Goal: Task Accomplishment & Management: Use online tool/utility

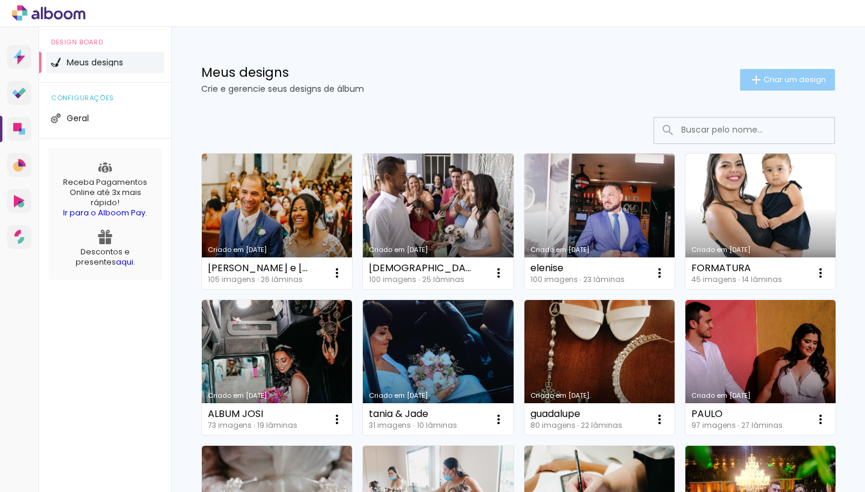
click at [757, 76] on iron-icon at bounding box center [756, 80] width 14 height 14
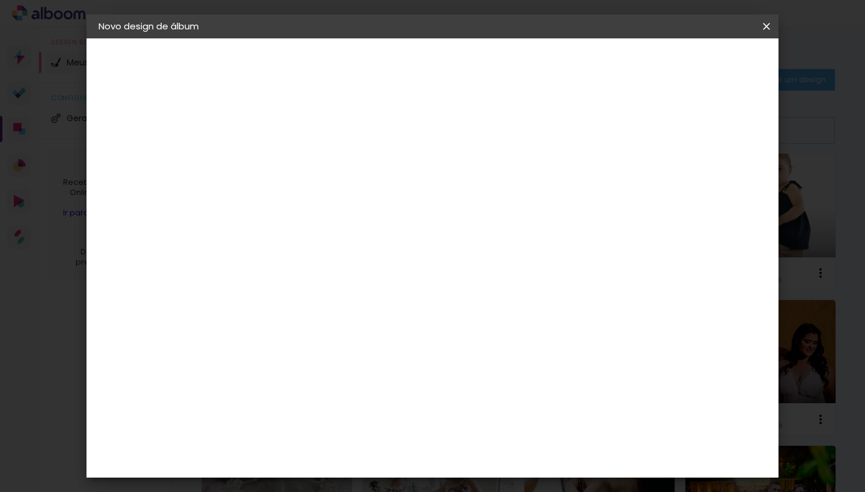
click at [295, 160] on input at bounding box center [295, 161] width 0 height 19
type input "larissa"
type paper-input "larissa"
click at [418, 58] on paper-button "Avançar" at bounding box center [388, 63] width 59 height 20
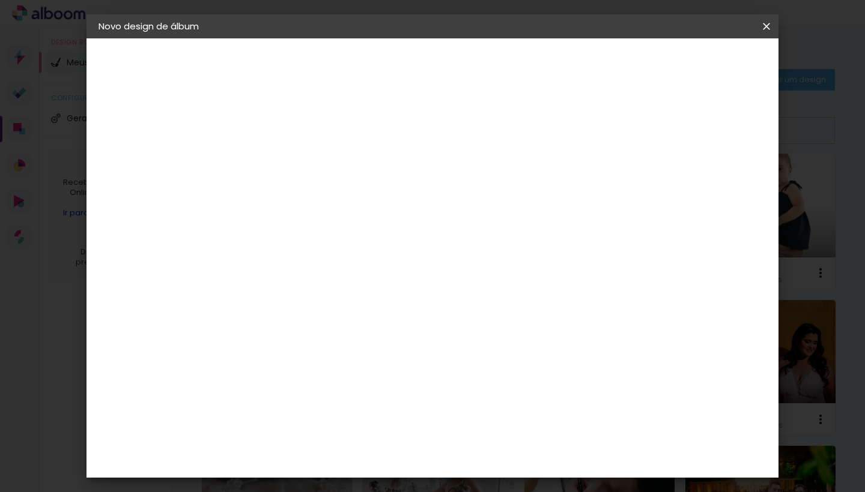
click at [324, 325] on div "Canaan Álbuns" at bounding box center [305, 334] width 37 height 19
click at [0, 0] on slot "Avançar" at bounding box center [0, 0] width 0 height 0
click at [376, 410] on span "30 × 30" at bounding box center [348, 422] width 56 height 25
click at [0, 0] on slot "Avançar" at bounding box center [0, 0] width 0 height 0
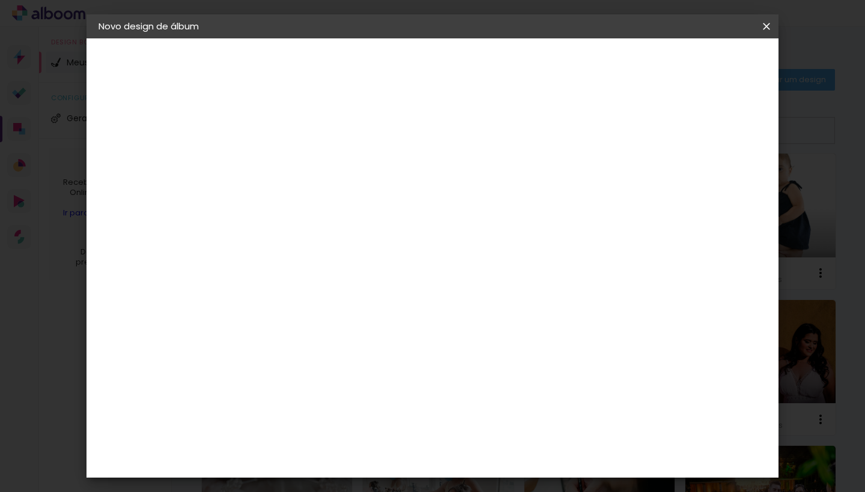
click at [691, 63] on paper-button "Iniciar design" at bounding box center [673, 63] width 79 height 20
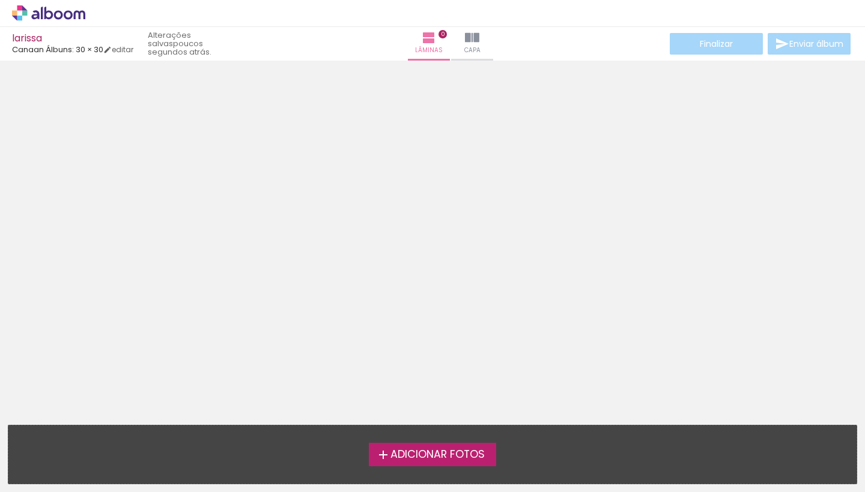
click at [469, 464] on label "Adicionar Fotos" at bounding box center [433, 454] width 128 height 23
click at [0, 0] on input "file" at bounding box center [0, 0] width 0 height 0
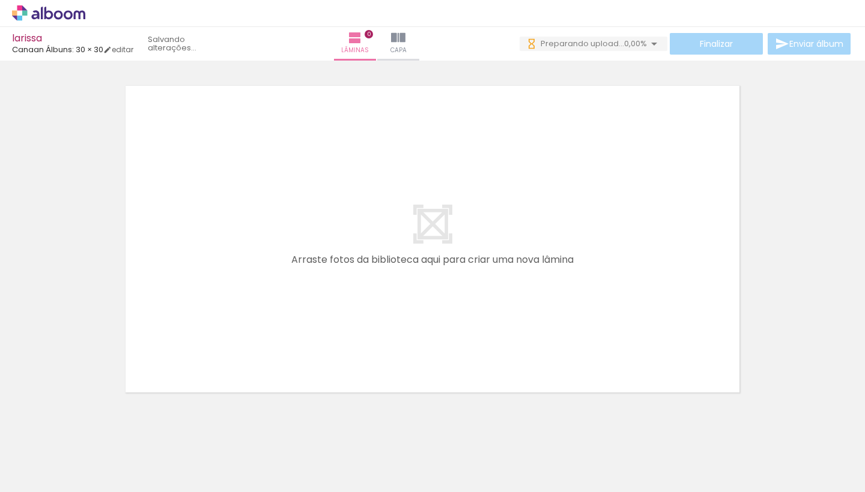
scroll to position [0, 913]
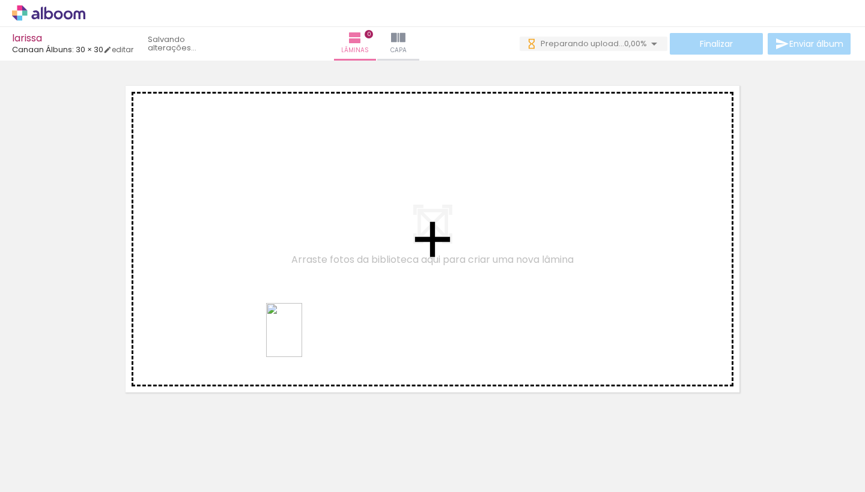
drag, startPoint x: 355, startPoint y: 458, endPoint x: 302, endPoint y: 339, distance: 130.1
click at [302, 339] on quentale-workspace at bounding box center [432, 246] width 865 height 492
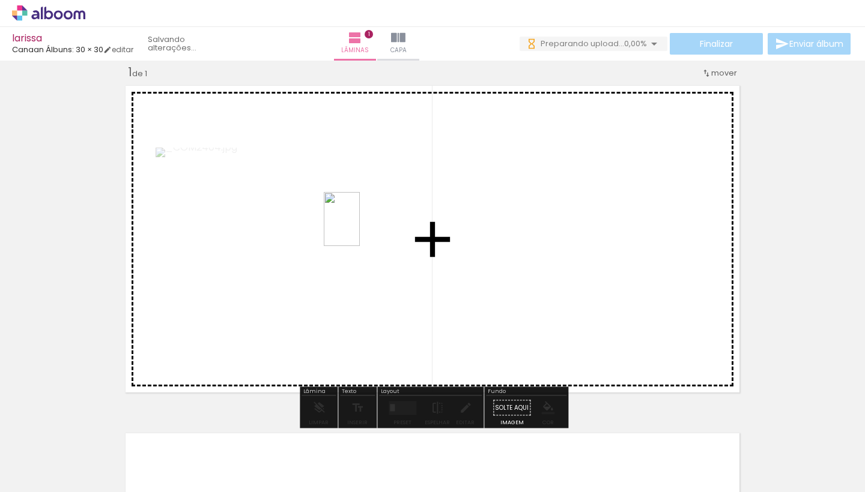
drag, startPoint x: 425, startPoint y: 451, endPoint x: 360, endPoint y: 228, distance: 232.2
click at [360, 228] on quentale-workspace at bounding box center [432, 246] width 865 height 492
drag, startPoint x: 486, startPoint y: 463, endPoint x: 486, endPoint y: 320, distance: 142.9
click at [486, 320] on quentale-workspace at bounding box center [432, 246] width 865 height 492
drag, startPoint x: 560, startPoint y: 457, endPoint x: 560, endPoint y: 300, distance: 156.7
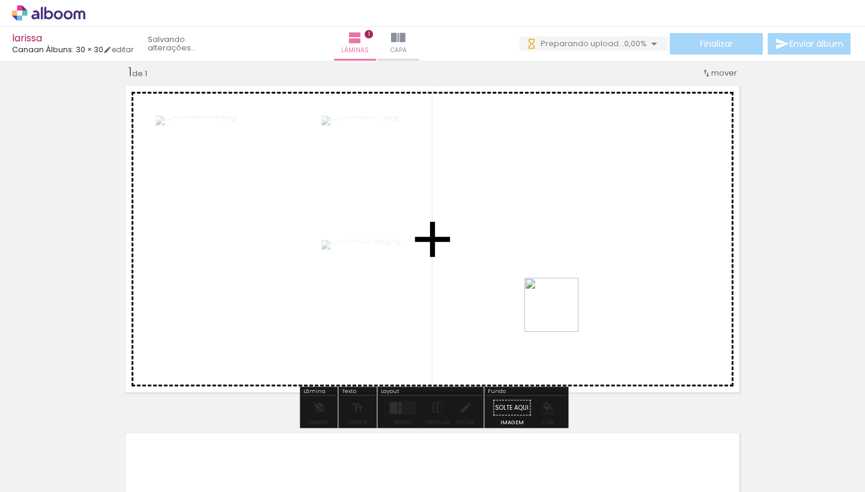
click at [560, 300] on quentale-workspace at bounding box center [432, 246] width 865 height 492
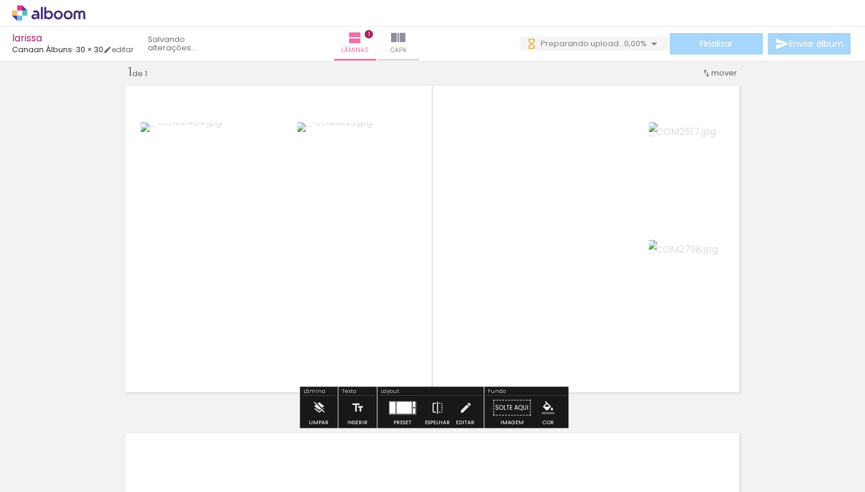
click at [406, 407] on div at bounding box center [403, 408] width 15 height 12
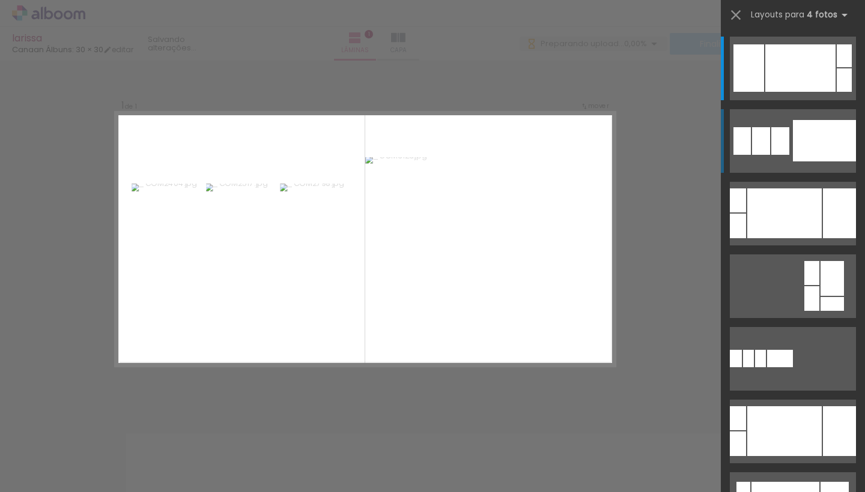
click at [772, 157] on quentale-layouter at bounding box center [793, 141] width 126 height 64
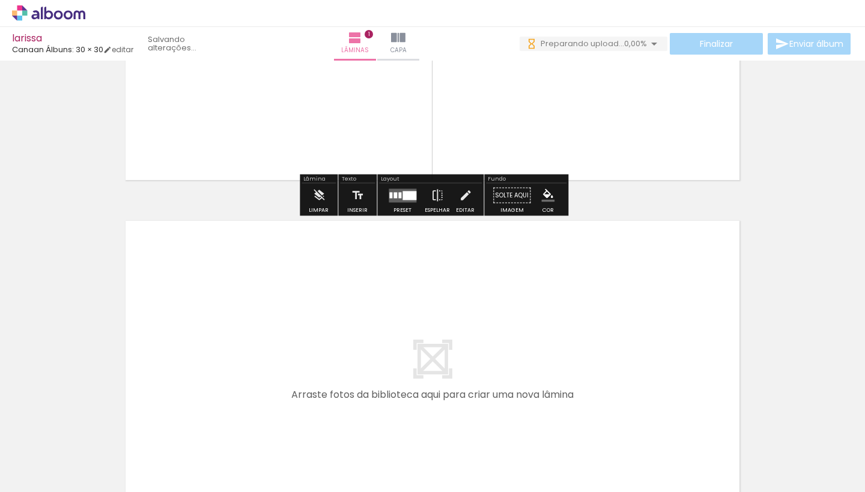
scroll to position [199, 0]
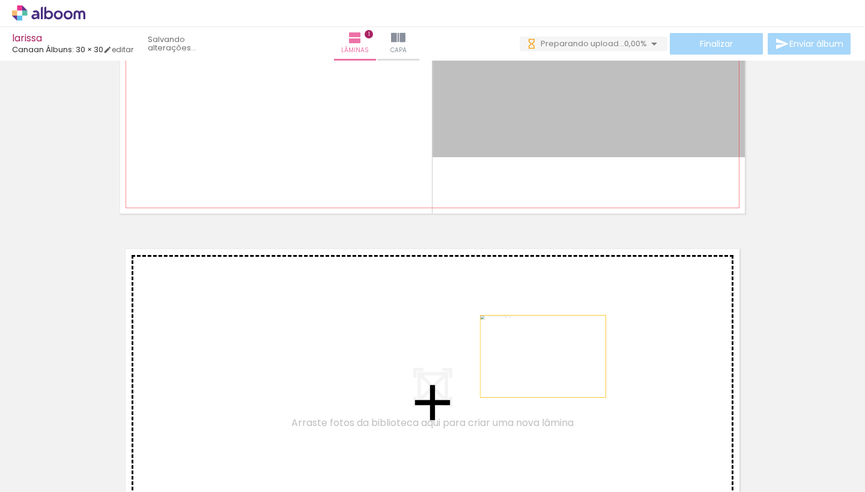
drag, startPoint x: 579, startPoint y: 105, endPoint x: 542, endPoint y: 356, distance: 253.7
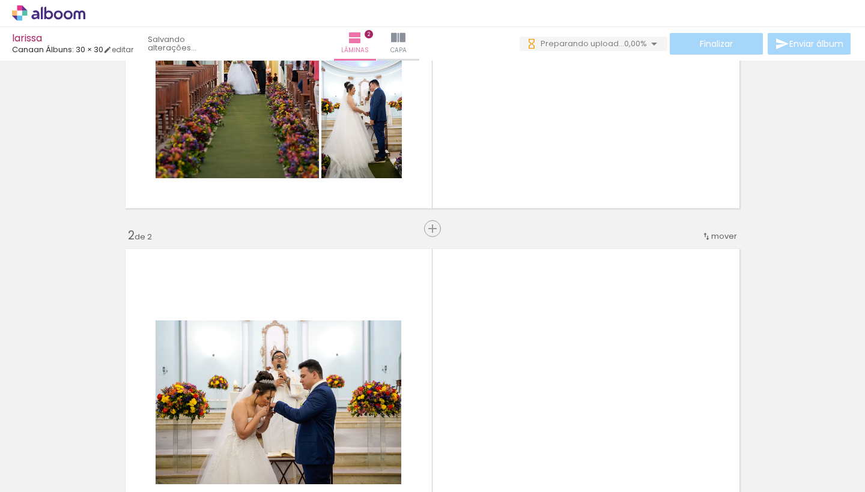
scroll to position [363, 0]
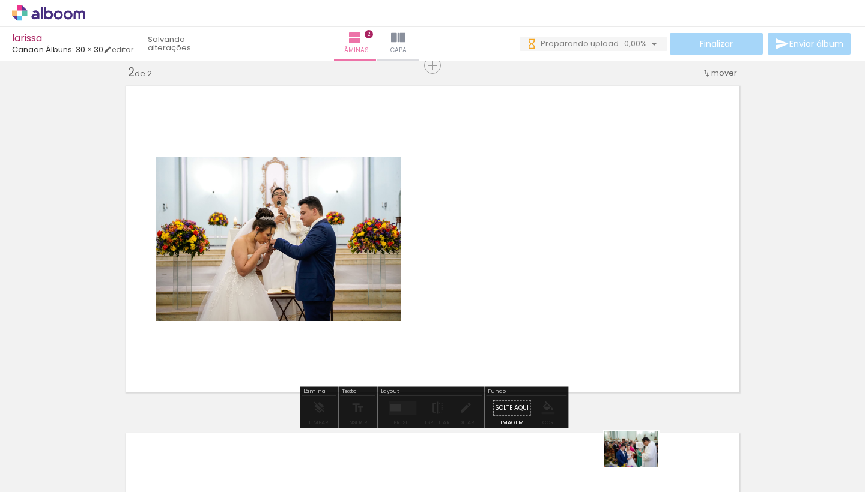
drag, startPoint x: 620, startPoint y: 458, endPoint x: 640, endPoint y: 468, distance: 22.6
click at [640, 468] on div at bounding box center [619, 452] width 59 height 40
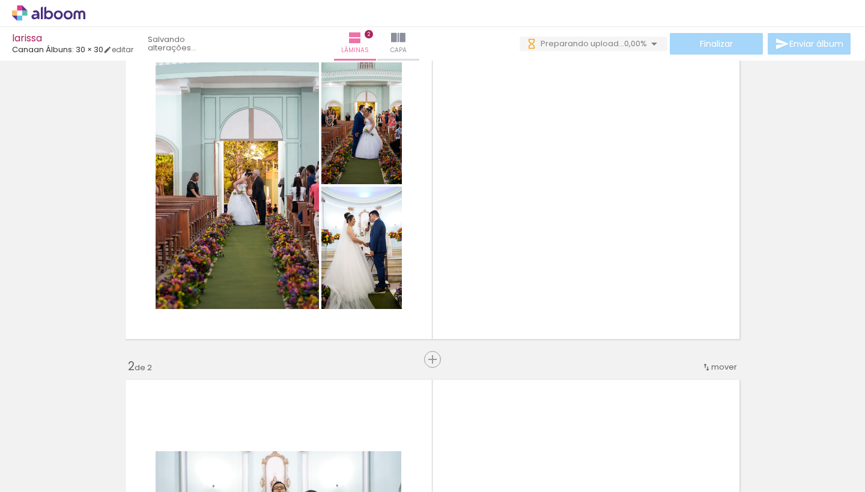
scroll to position [59, 0]
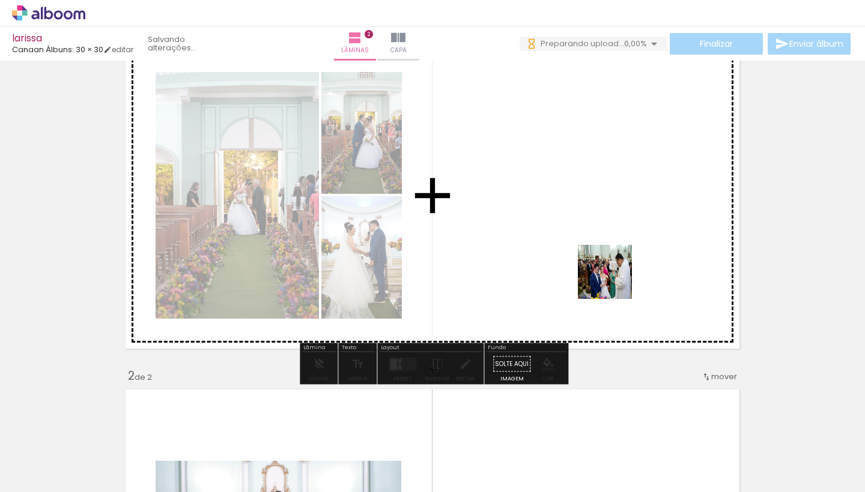
drag, startPoint x: 625, startPoint y: 450, endPoint x: 613, endPoint y: 278, distance: 172.1
click at [613, 278] on quentale-workspace at bounding box center [432, 246] width 865 height 492
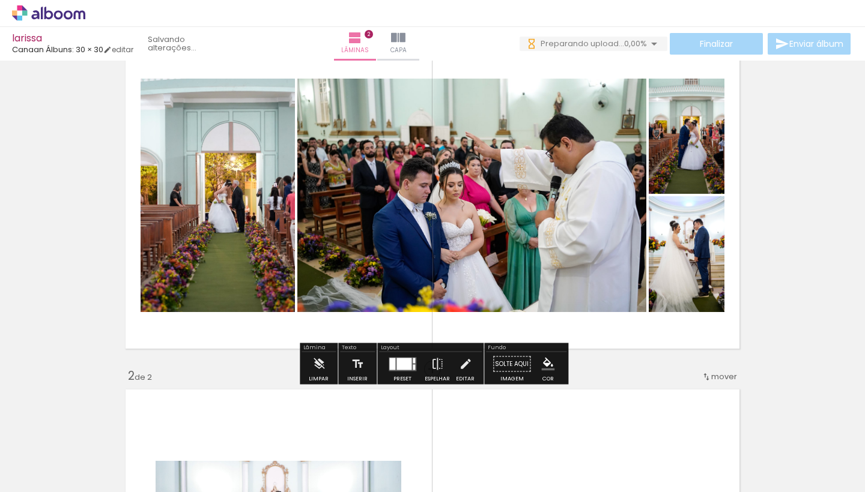
click at [407, 366] on div at bounding box center [403, 364] width 15 height 12
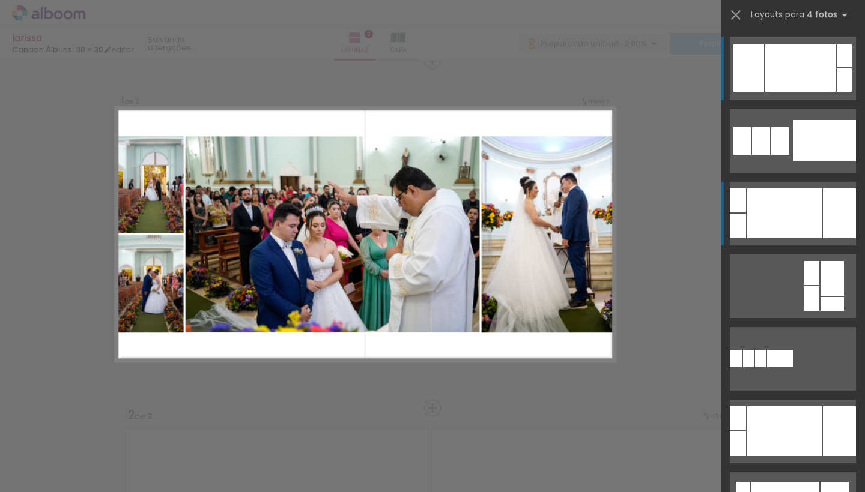
scroll to position [15, 0]
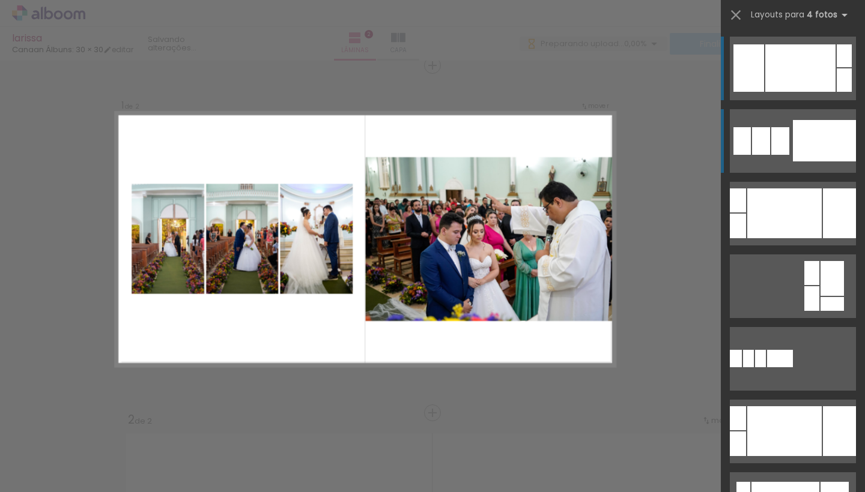
click at [761, 162] on quentale-layouter at bounding box center [793, 141] width 126 height 64
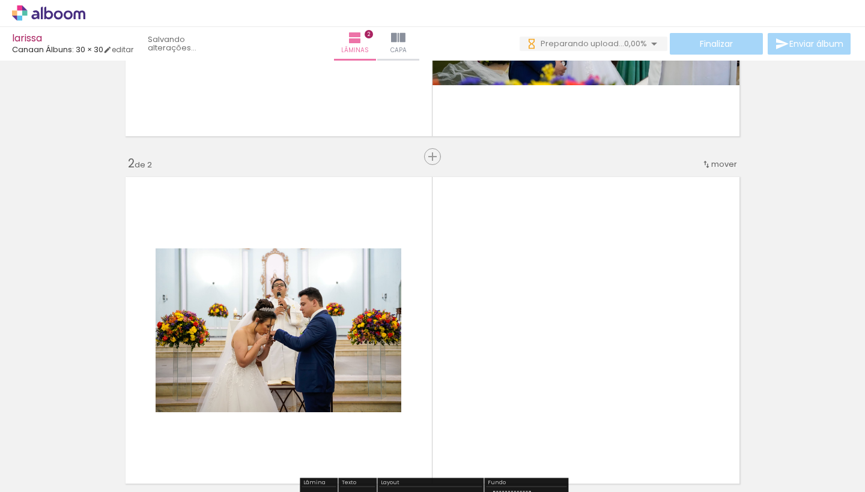
scroll to position [0, 1053]
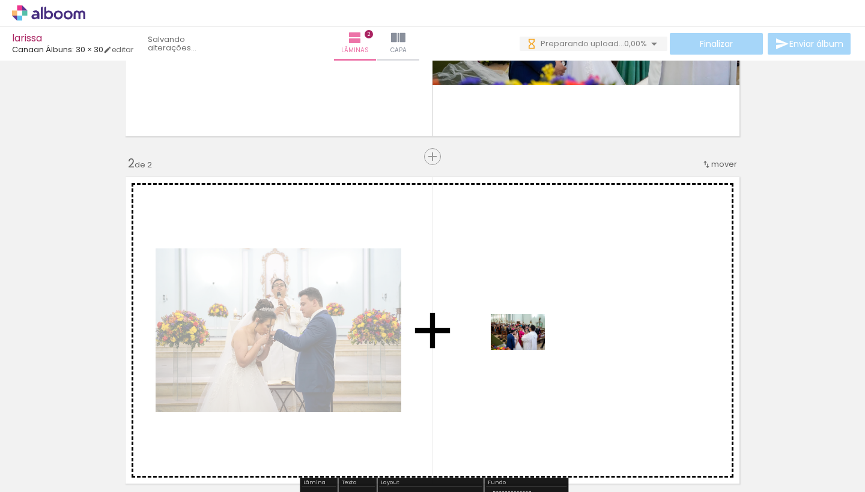
drag, startPoint x: 555, startPoint y: 457, endPoint x: 526, endPoint y: 349, distance: 111.9
click at [526, 349] on quentale-workspace at bounding box center [432, 246] width 865 height 492
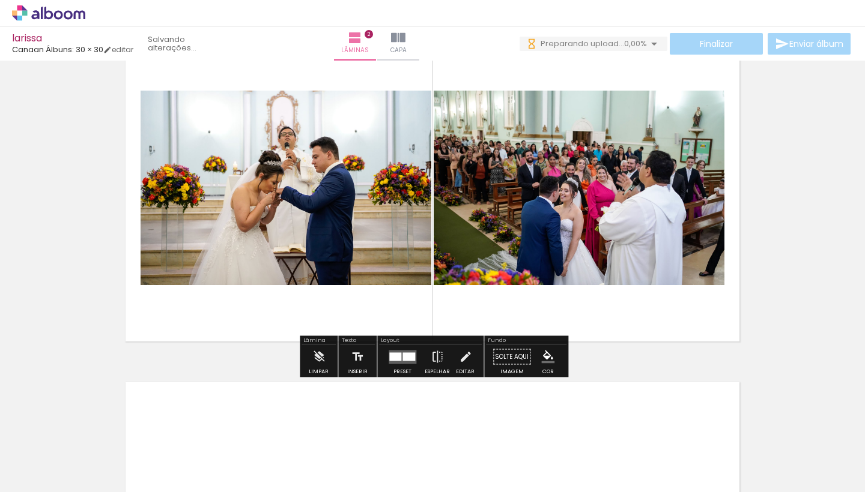
scroll to position [493, 0]
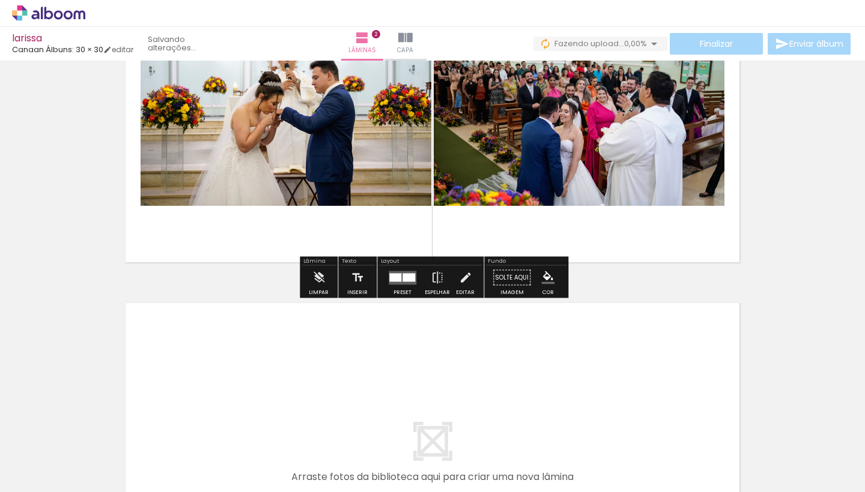
click at [624, 41] on span "0,00%" at bounding box center [635, 43] width 23 height 11
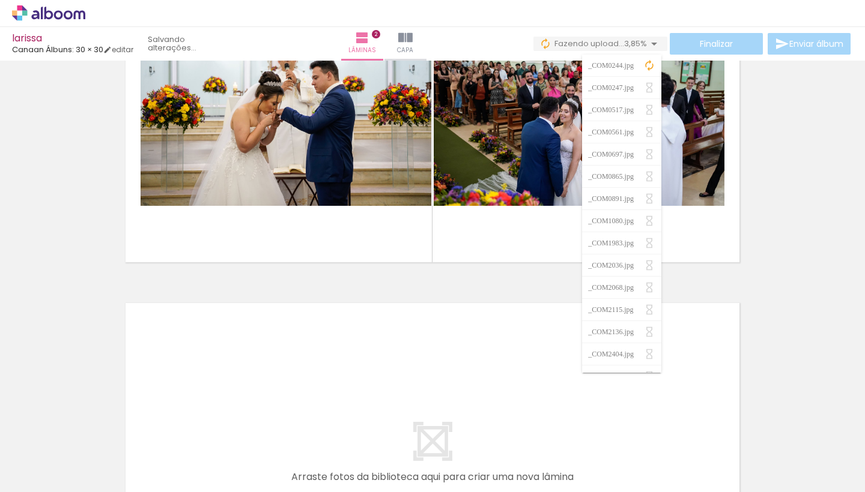
click at [649, 43] on iron-icon at bounding box center [654, 44] width 14 height 14
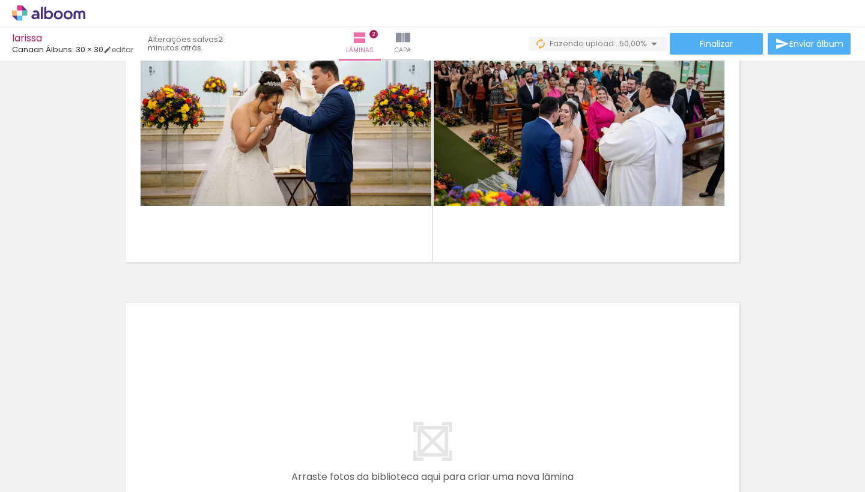
scroll to position [0, 0]
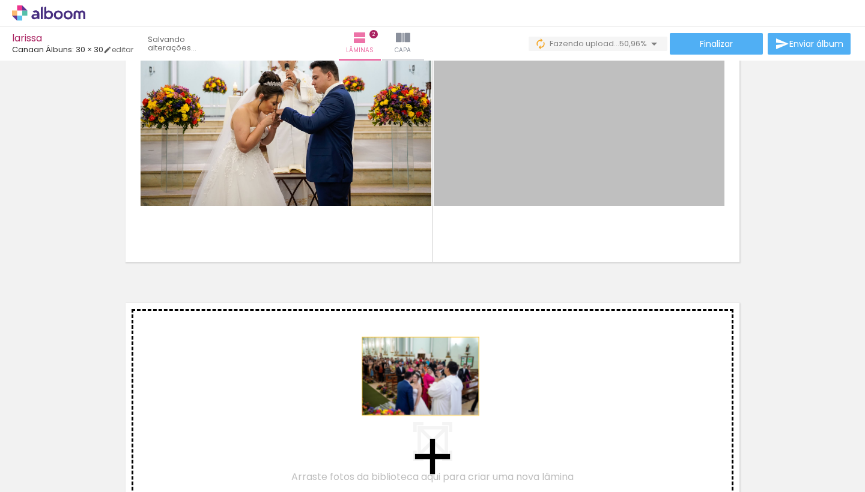
drag, startPoint x: 518, startPoint y: 161, endPoint x: 420, endPoint y: 377, distance: 236.8
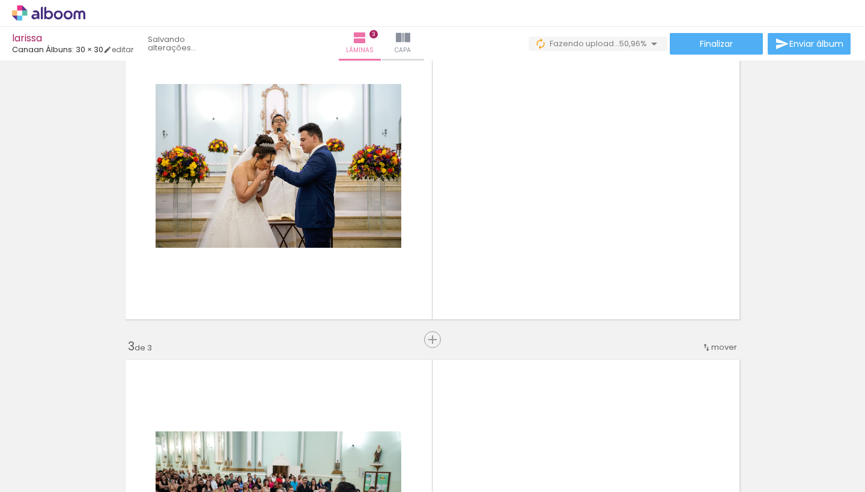
scroll to position [423, 0]
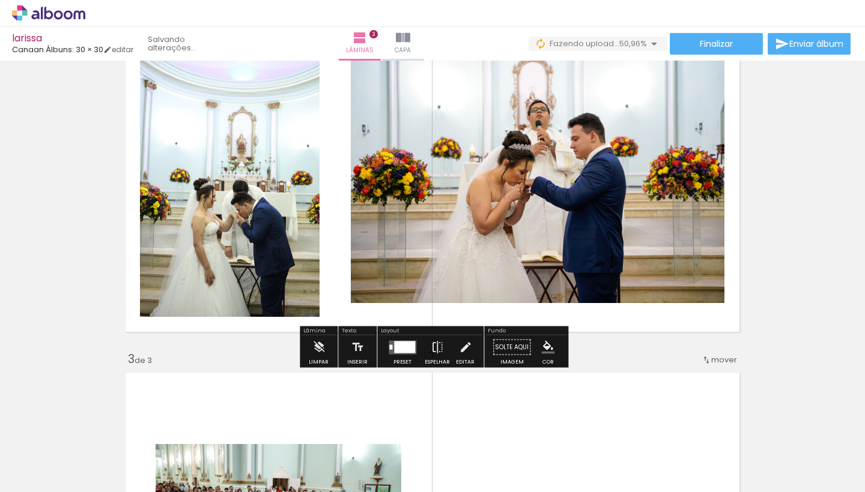
drag, startPoint x: 626, startPoint y: 455, endPoint x: 575, endPoint y: 265, distance: 195.8
click at [575, 265] on quentale-workspace at bounding box center [432, 246] width 865 height 492
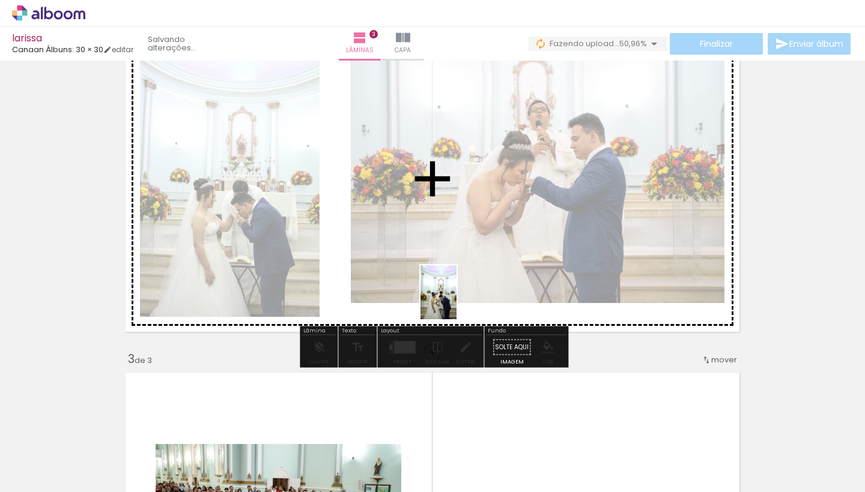
drag, startPoint x: 704, startPoint y: 456, endPoint x: 456, endPoint y: 301, distance: 292.4
click at [456, 301] on quentale-workspace at bounding box center [432, 246] width 865 height 492
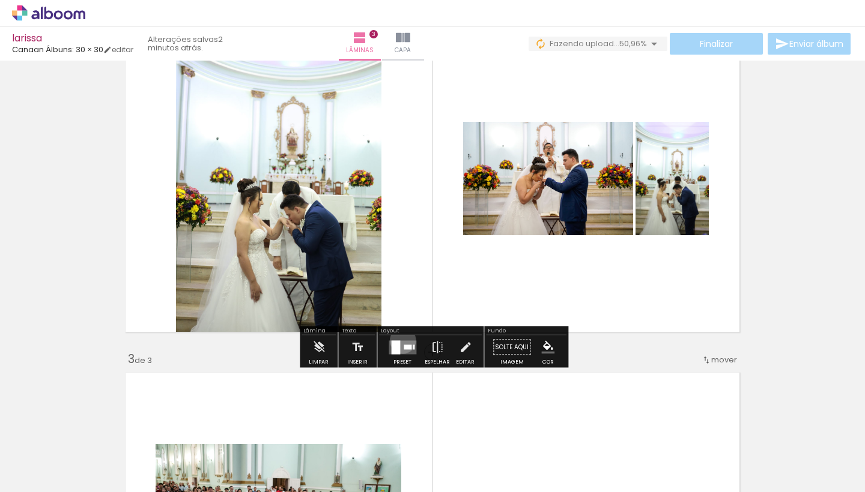
click at [400, 341] on quentale-layouter at bounding box center [403, 348] width 28 height 14
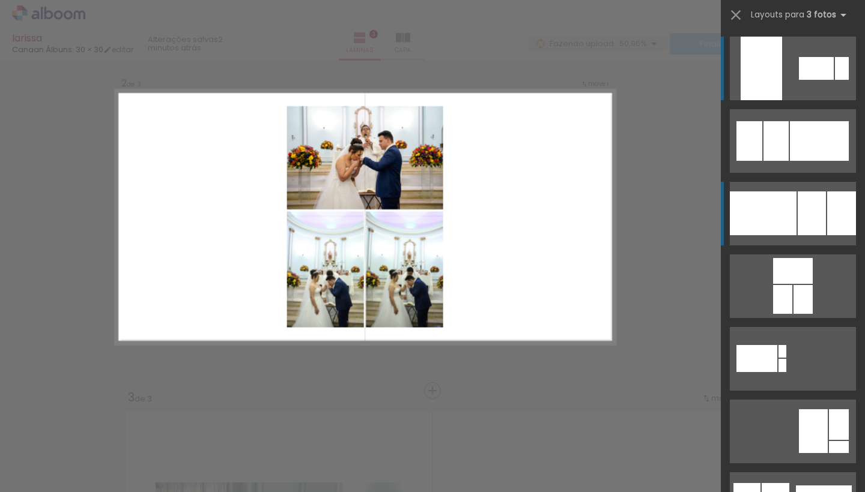
scroll to position [363, 0]
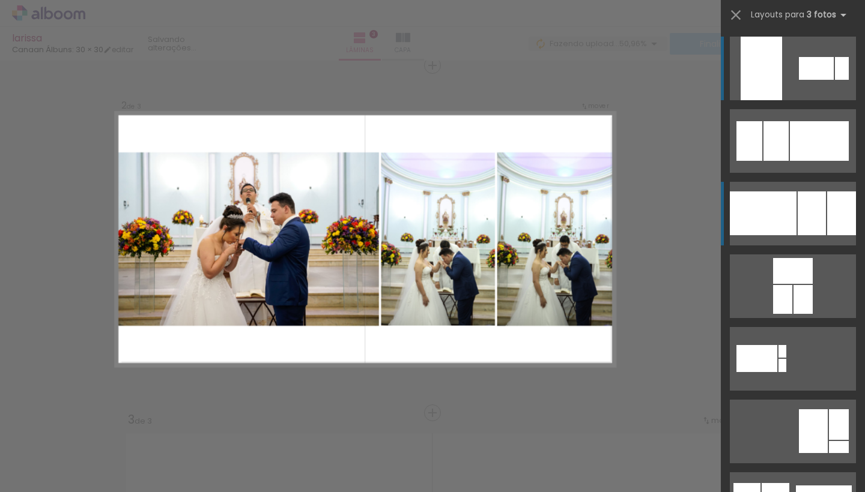
click at [758, 221] on div at bounding box center [763, 214] width 67 height 44
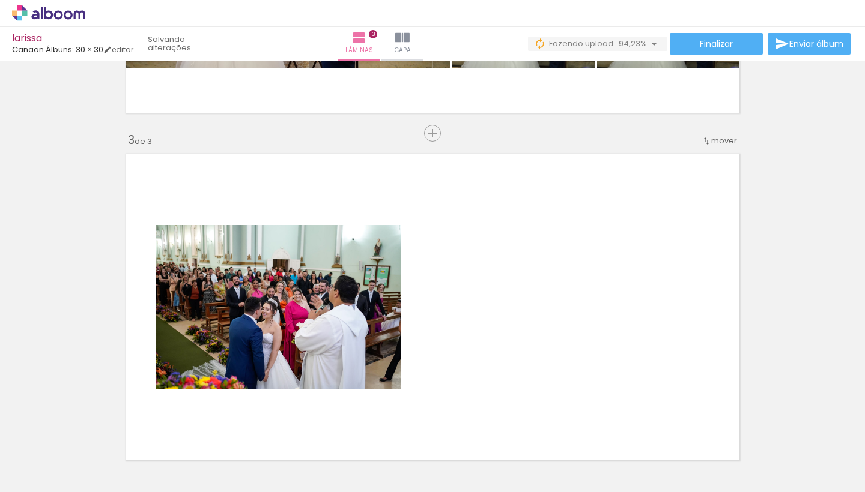
scroll to position [0, 1085]
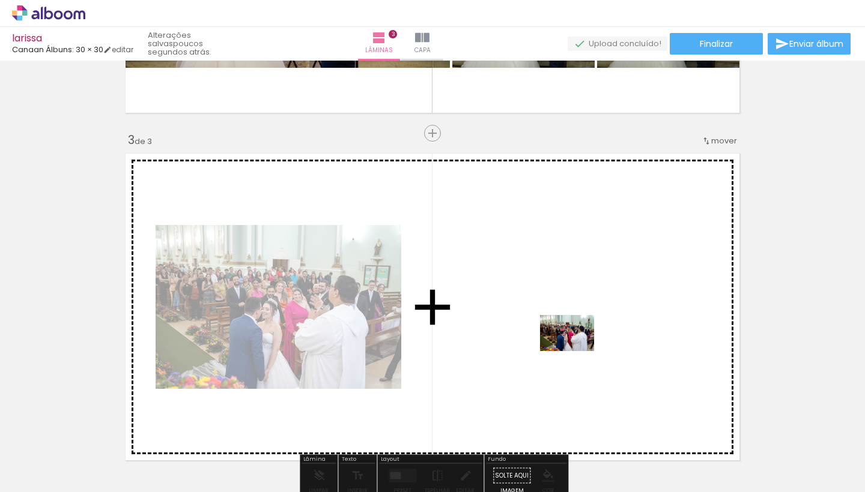
drag, startPoint x: 584, startPoint y: 456, endPoint x: 576, endPoint y: 351, distance: 104.8
click at [576, 351] on quentale-workspace at bounding box center [432, 246] width 865 height 492
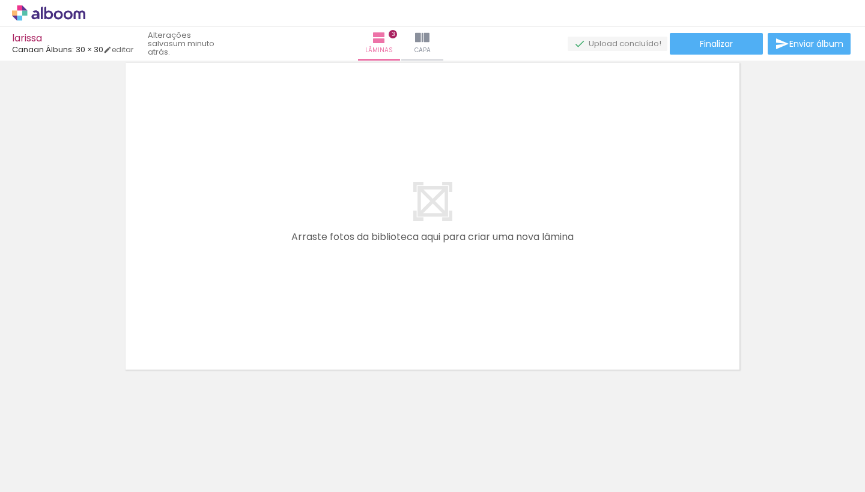
scroll to position [0, 1263]
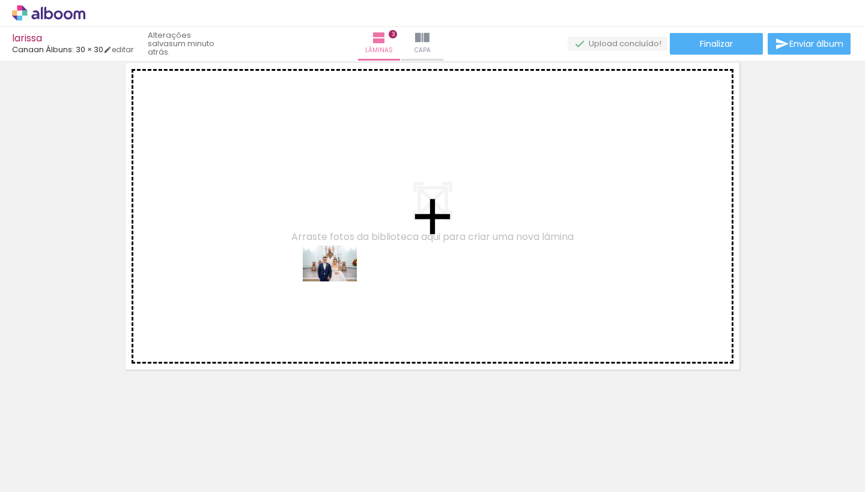
click at [339, 282] on quentale-workspace at bounding box center [432, 246] width 865 height 492
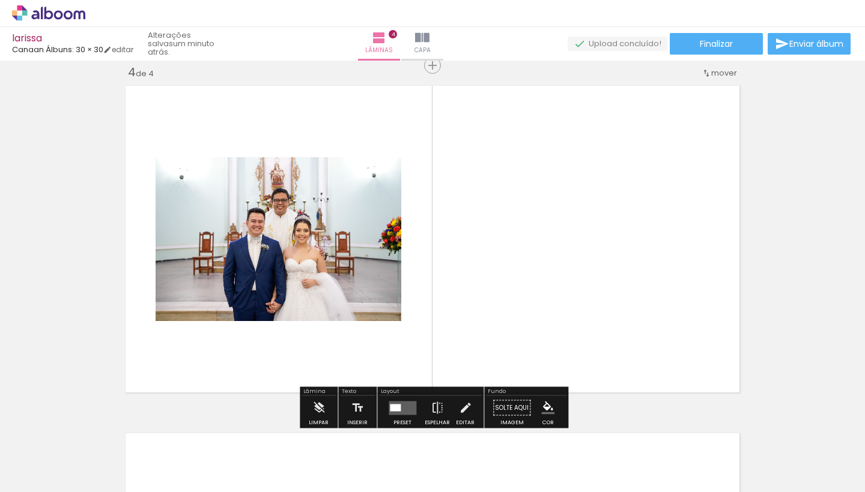
scroll to position [0, 1584]
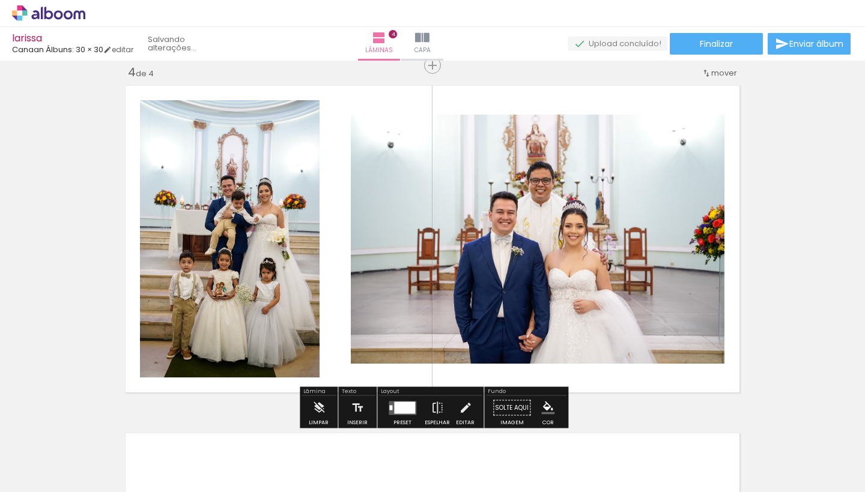
drag, startPoint x: 628, startPoint y: 464, endPoint x: 560, endPoint y: 310, distance: 168.0
click at [560, 310] on quentale-workspace at bounding box center [432, 246] width 865 height 492
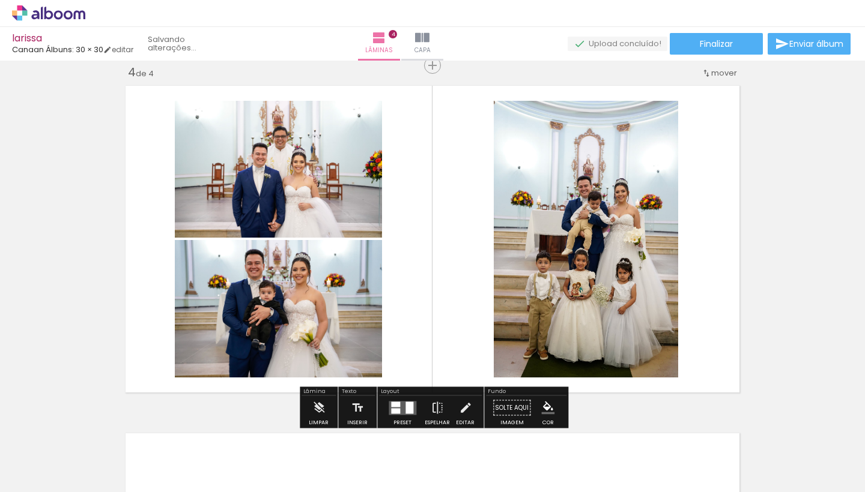
drag, startPoint x: 686, startPoint y: 456, endPoint x: 552, endPoint y: 338, distance: 178.7
click at [552, 338] on quentale-workspace at bounding box center [432, 246] width 865 height 492
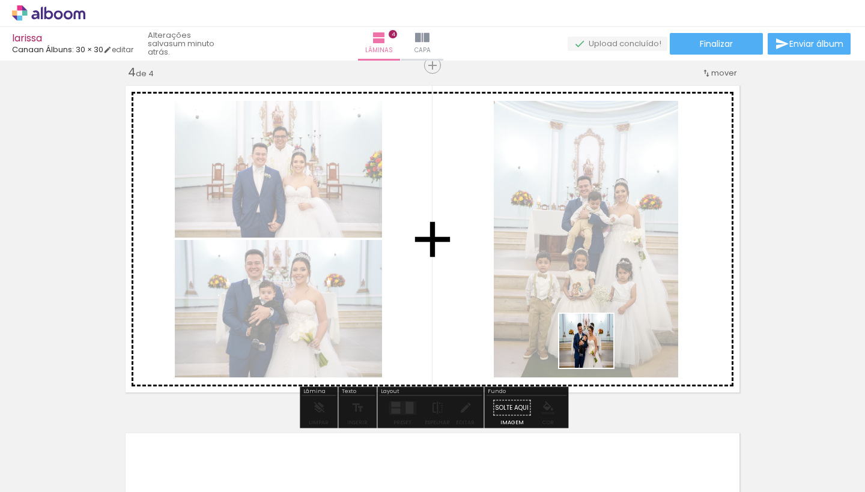
drag, startPoint x: 749, startPoint y: 454, endPoint x: 581, endPoint y: 331, distance: 208.4
click at [581, 331] on quentale-workspace at bounding box center [432, 246] width 865 height 492
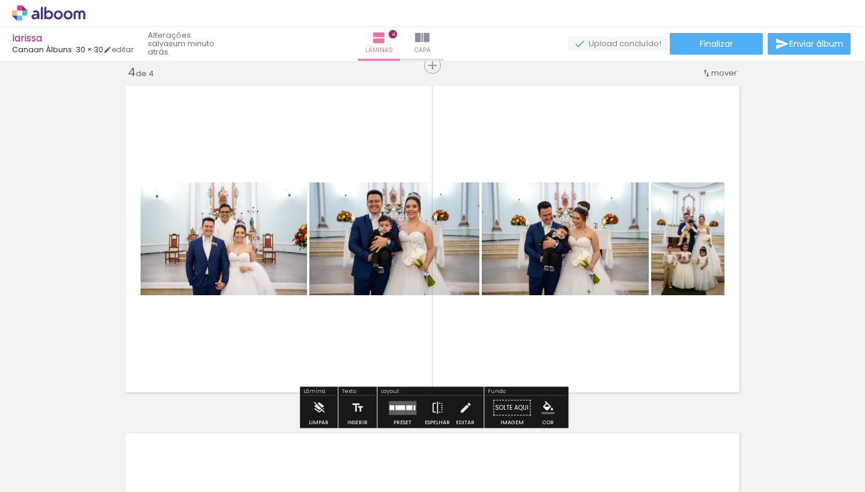
click at [408, 405] on quentale-layouter at bounding box center [403, 408] width 28 height 14
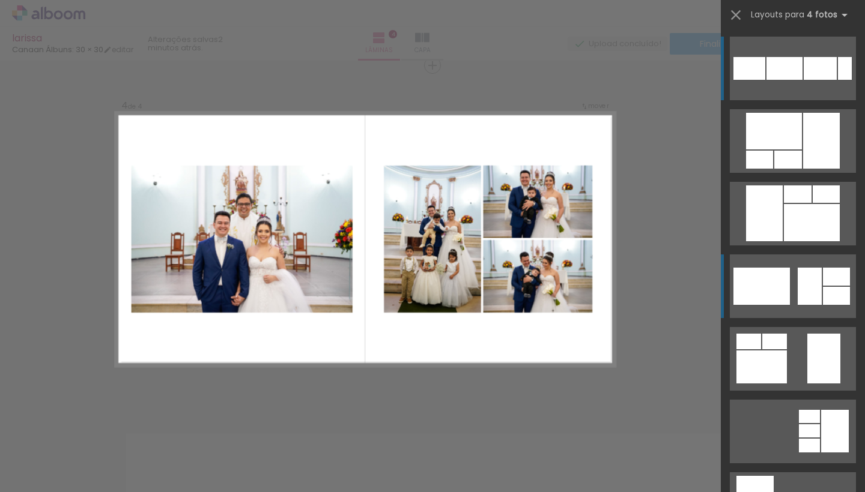
click at [779, 284] on div at bounding box center [761, 286] width 56 height 37
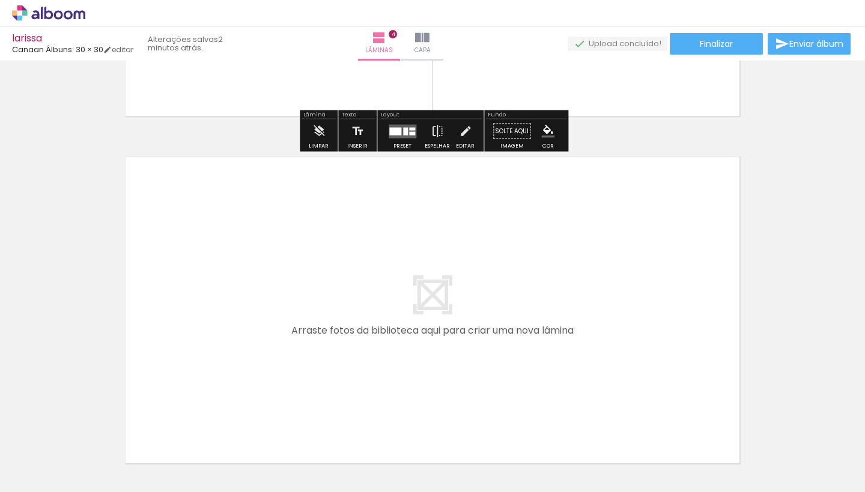
scroll to position [1347, 0]
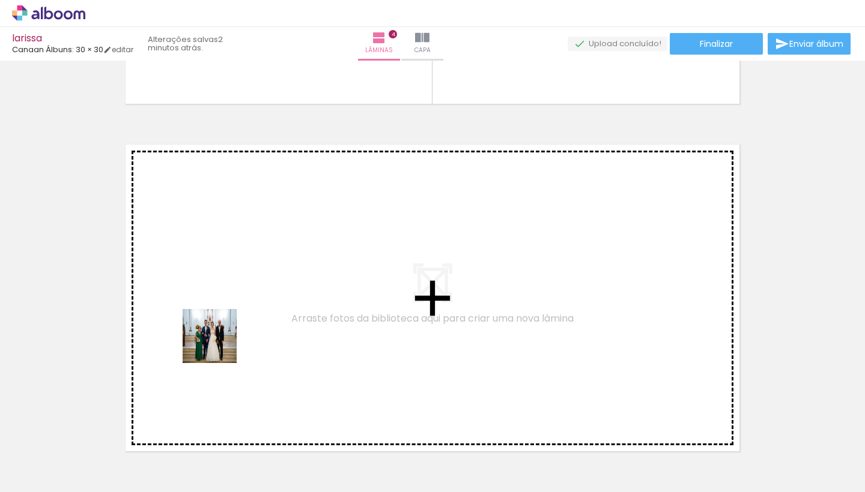
drag, startPoint x: 216, startPoint y: 456, endPoint x: 219, endPoint y: 345, distance: 111.7
click at [219, 345] on quentale-workspace at bounding box center [432, 246] width 865 height 492
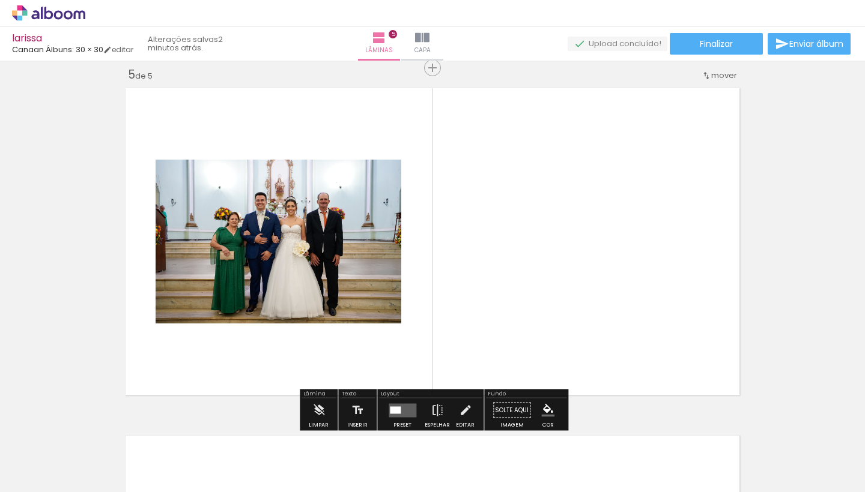
scroll to position [1406, 0]
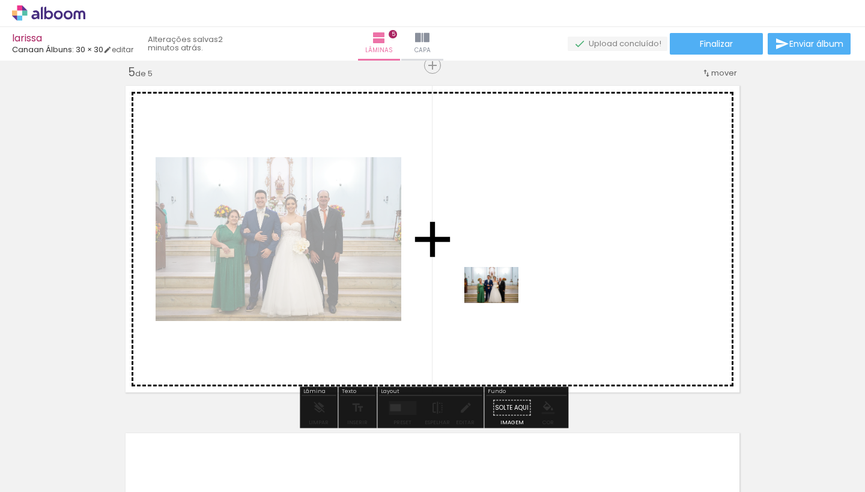
drag, startPoint x: 304, startPoint y: 457, endPoint x: 503, endPoint y: 302, distance: 252.0
click at [503, 302] on quentale-workspace at bounding box center [432, 246] width 865 height 492
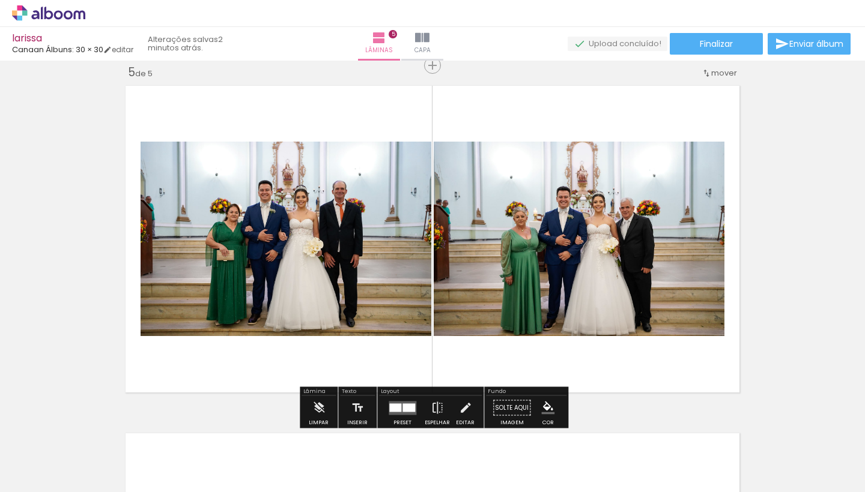
click at [404, 409] on div at bounding box center [408, 408] width 13 height 8
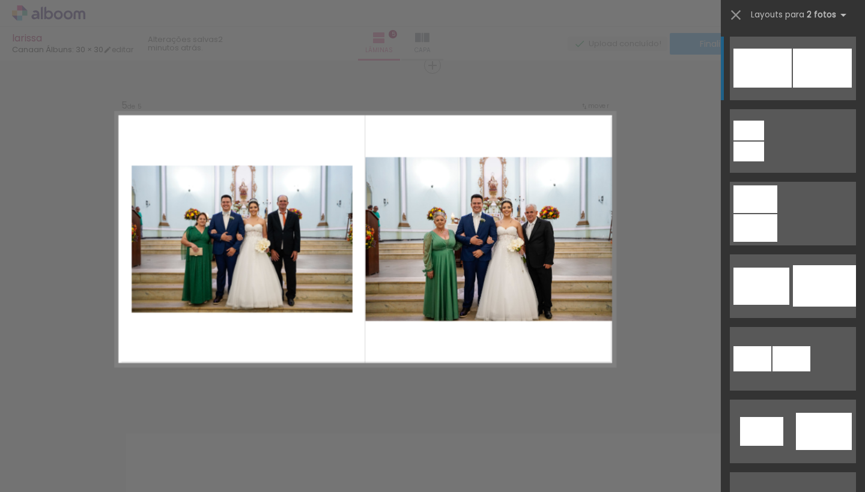
scroll to position [0, 0]
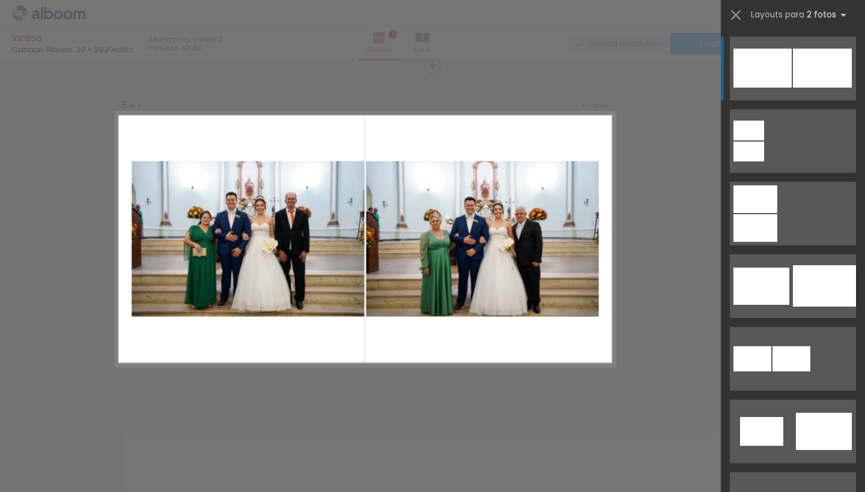
click at [786, 83] on div at bounding box center [762, 68] width 58 height 39
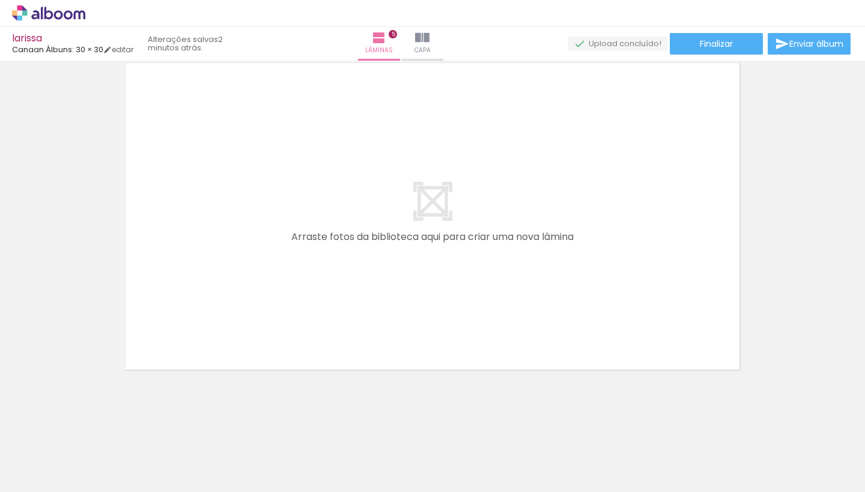
scroll to position [1776, 0]
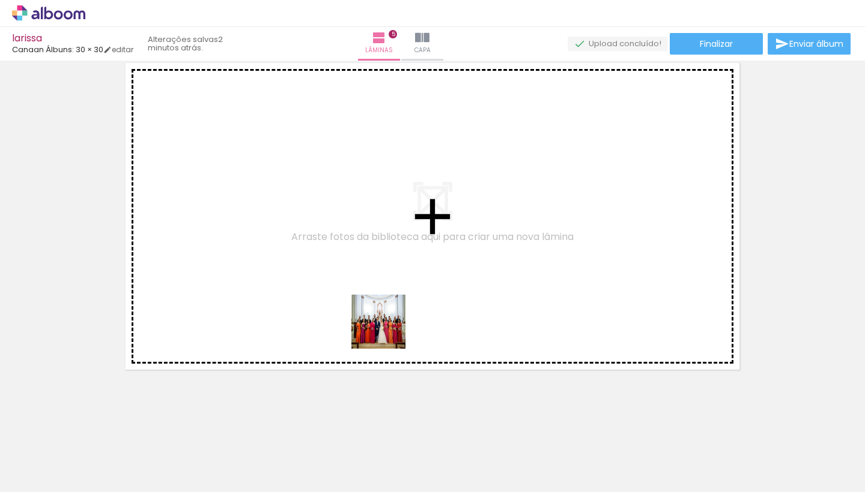
drag, startPoint x: 426, startPoint y: 452, endPoint x: 385, endPoint y: 321, distance: 137.3
click at [385, 321] on quentale-workspace at bounding box center [432, 246] width 865 height 492
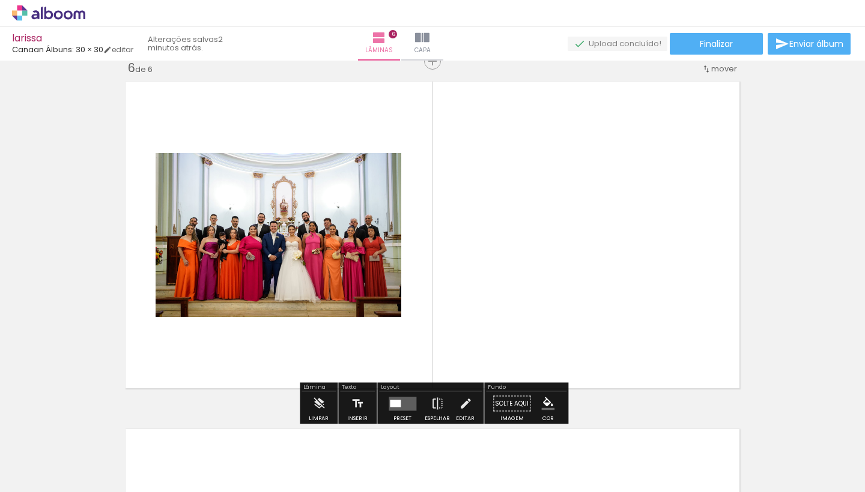
scroll to position [1754, 0]
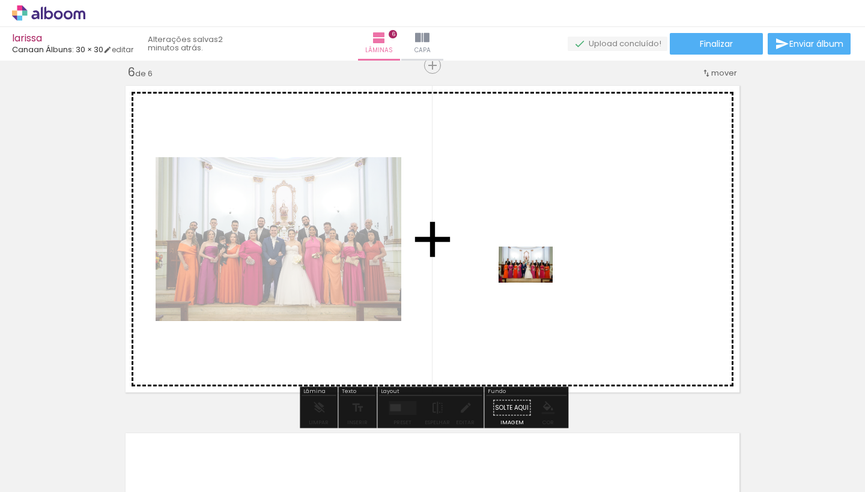
drag, startPoint x: 483, startPoint y: 450, endPoint x: 534, endPoint y: 283, distance: 174.8
click at [534, 283] on quentale-workspace at bounding box center [432, 246] width 865 height 492
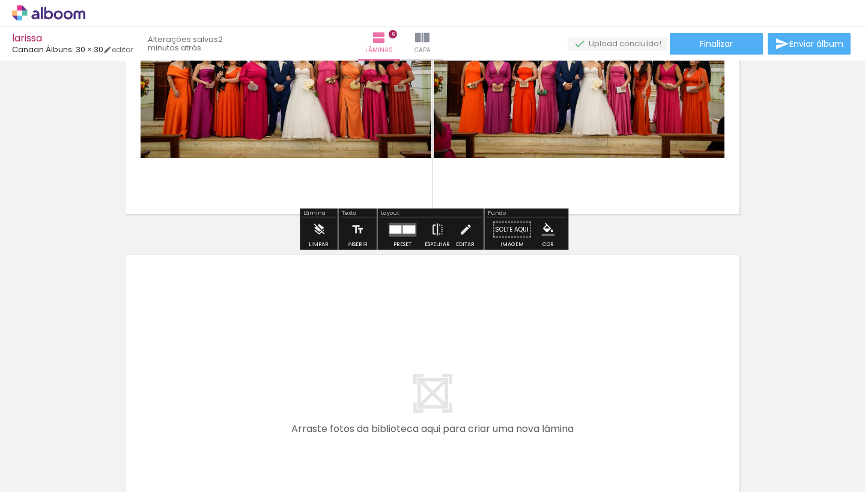
scroll to position [1967, 0]
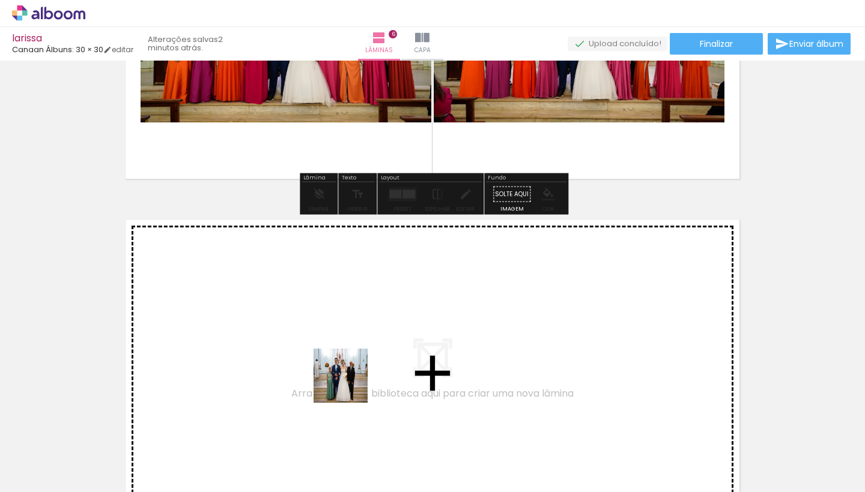
drag, startPoint x: 363, startPoint y: 445, endPoint x: 350, endPoint y: 385, distance: 61.6
click at [350, 385] on quentale-workspace at bounding box center [432, 246] width 865 height 492
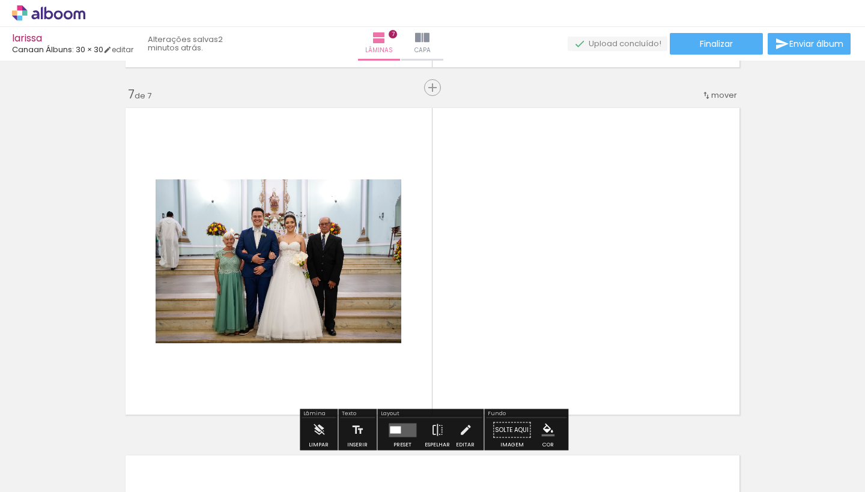
scroll to position [2101, 0]
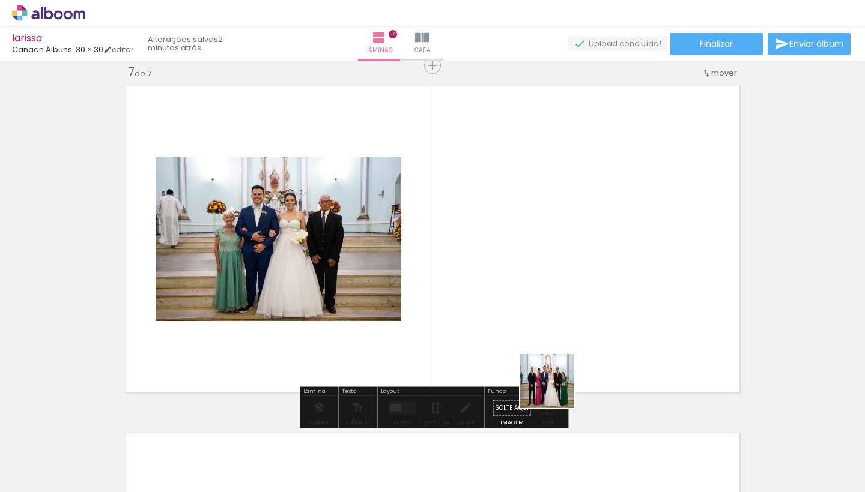
drag, startPoint x: 564, startPoint y: 467, endPoint x: 553, endPoint y: 319, distance: 148.2
click at [553, 319] on quentale-workspace at bounding box center [432, 246] width 865 height 492
